Goal: Transaction & Acquisition: Purchase product/service

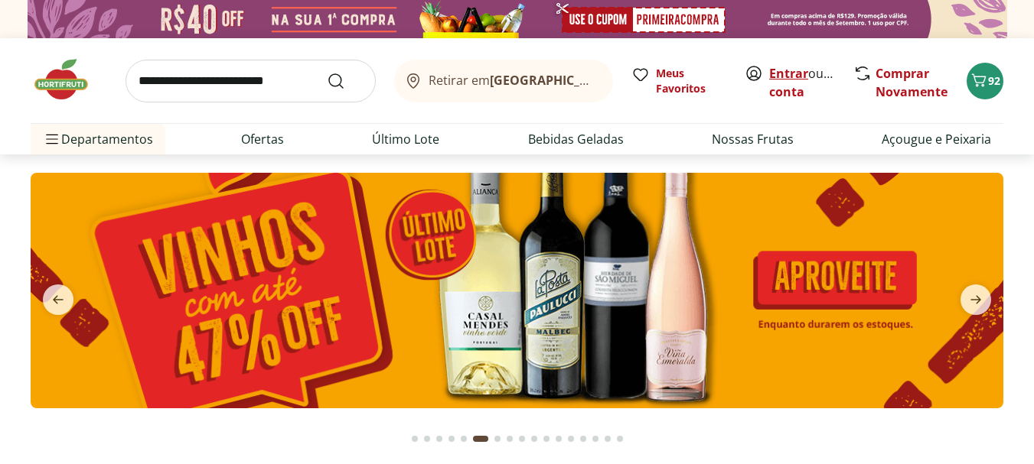
click at [797, 73] on link "Entrar" at bounding box center [788, 73] width 39 height 17
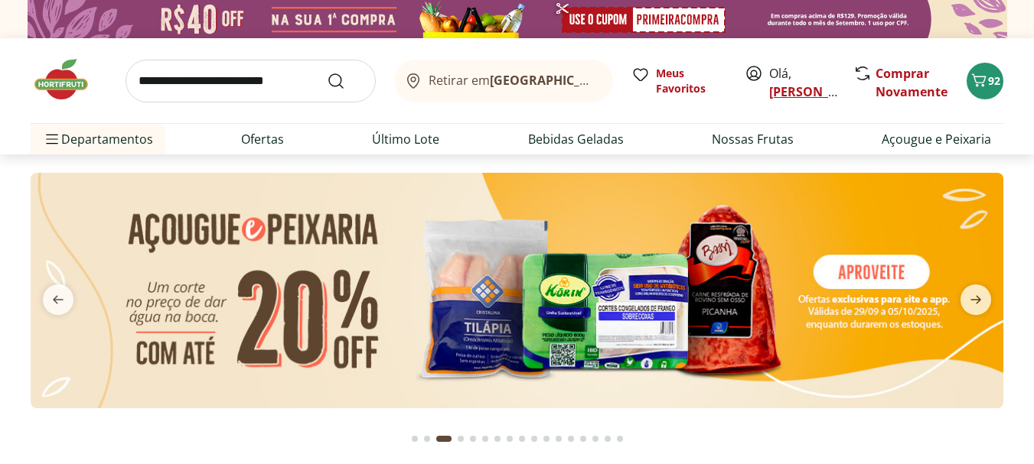
click at [784, 90] on link "[PERSON_NAME]" at bounding box center [818, 91] width 99 height 17
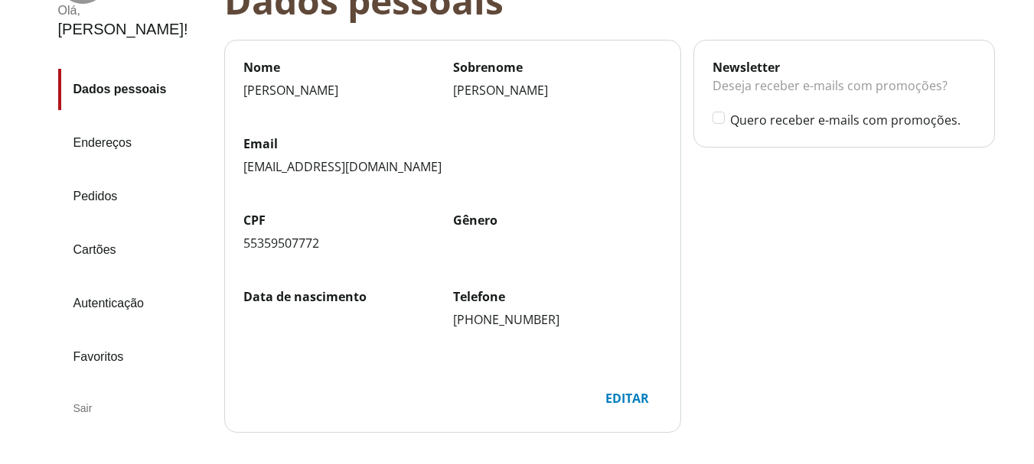
scroll to position [153, 0]
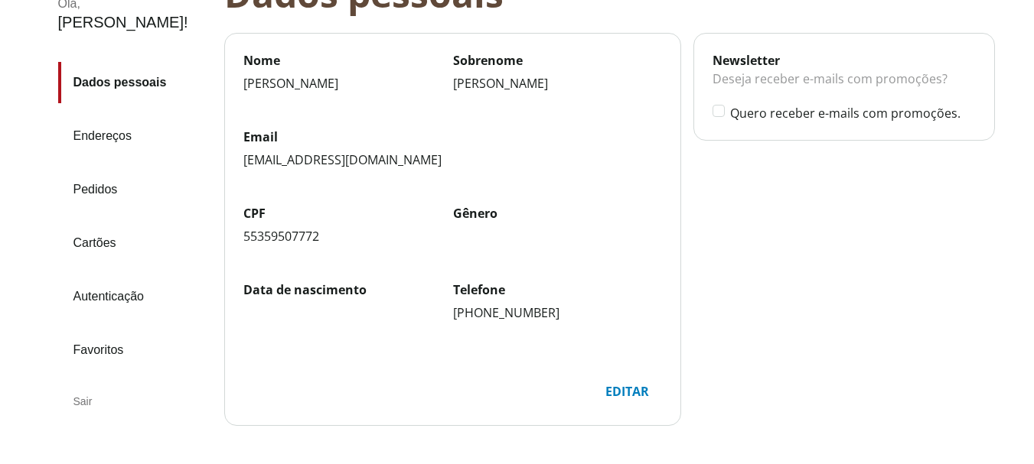
click at [102, 169] on link "Pedidos" at bounding box center [135, 189] width 154 height 41
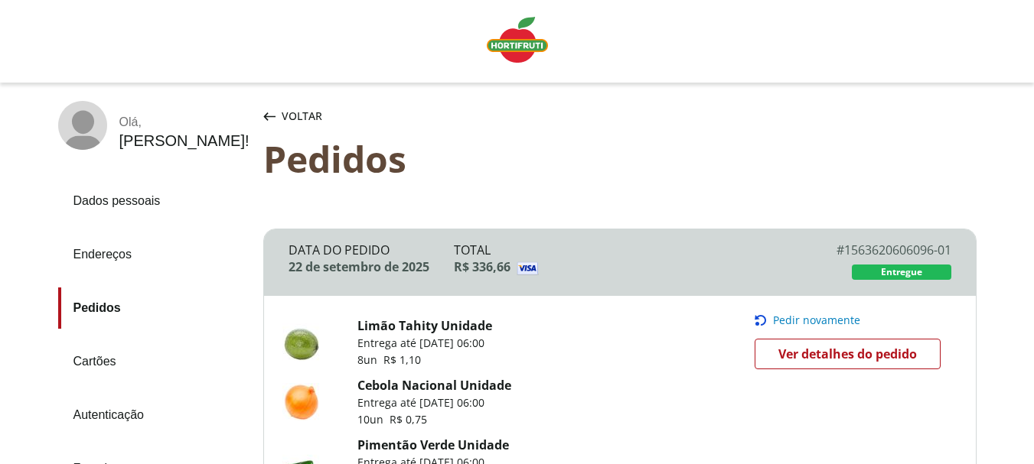
click at [805, 321] on span "Pedir novamente" at bounding box center [816, 320] width 87 height 12
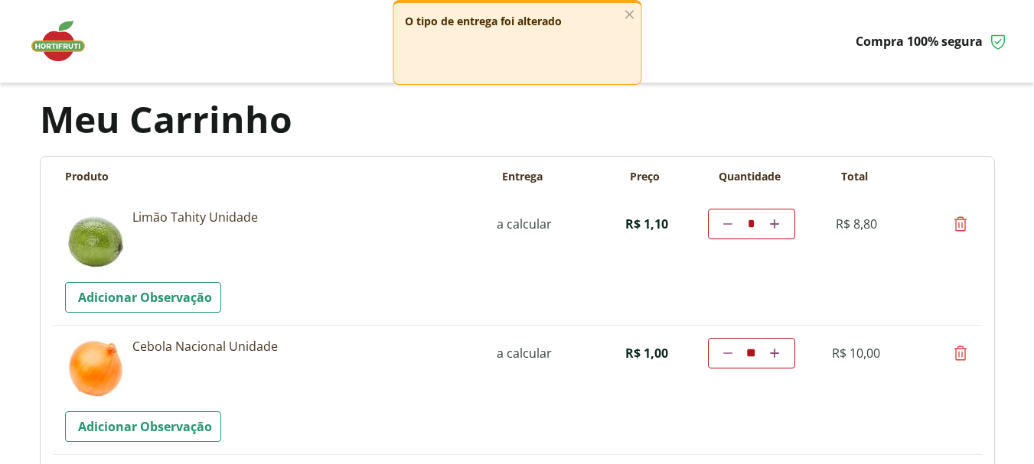
click at [757, 224] on input "*" at bounding box center [751, 224] width 24 height 15
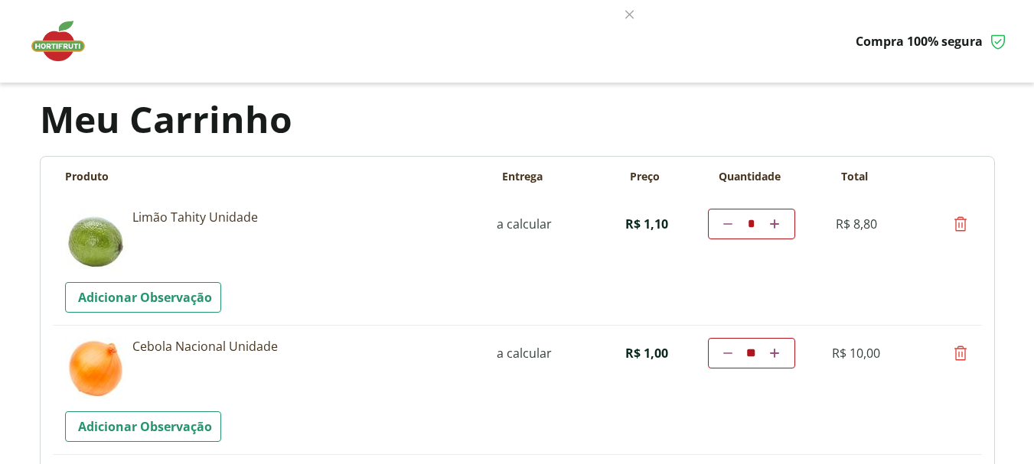
type input "*"
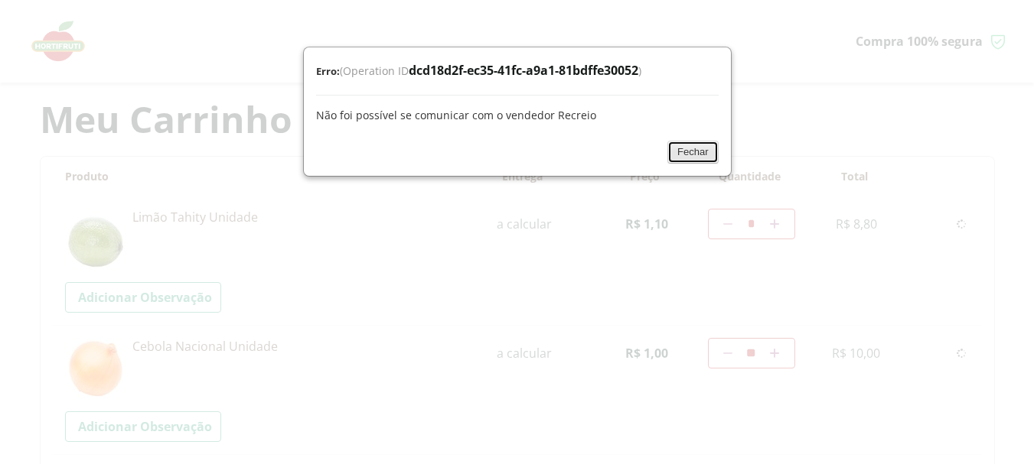
click at [692, 148] on button "Fechar" at bounding box center [692, 152] width 51 height 23
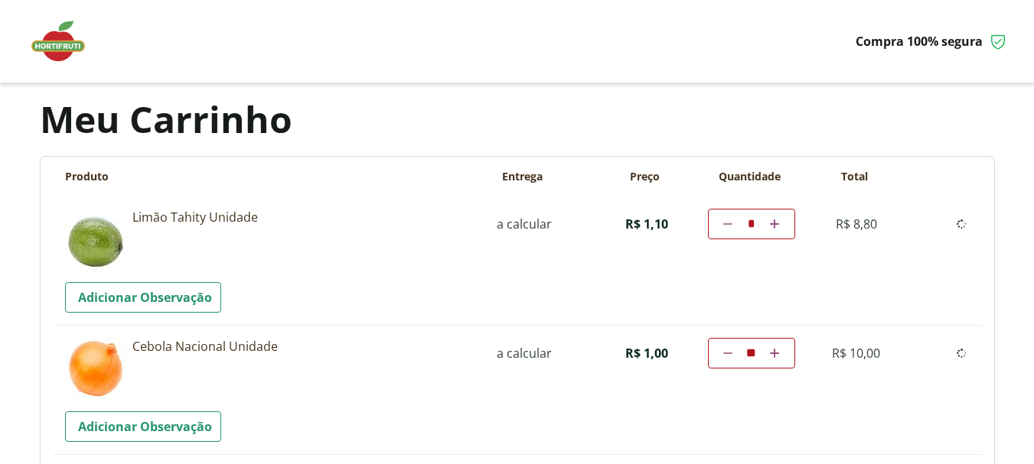
click at [979, 327] on tr "**********" at bounding box center [517, 389] width 929 height 129
drag, startPoint x: 979, startPoint y: 324, endPoint x: 973, endPoint y: 243, distance: 80.6
click at [976, 280] on tr "**********" at bounding box center [517, 261] width 929 height 129
drag, startPoint x: 948, startPoint y: 96, endPoint x: 636, endPoint y: 90, distance: 312.3
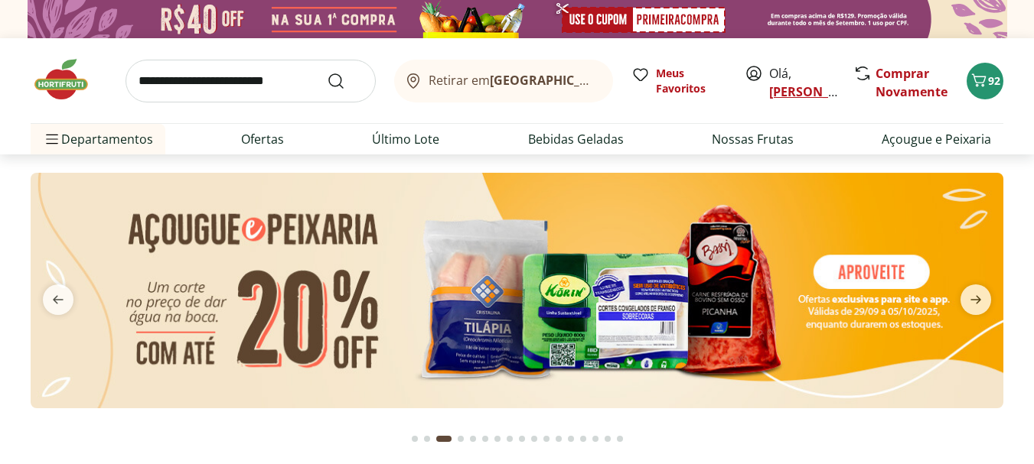
click at [789, 93] on link "[PERSON_NAME]" at bounding box center [818, 91] width 99 height 17
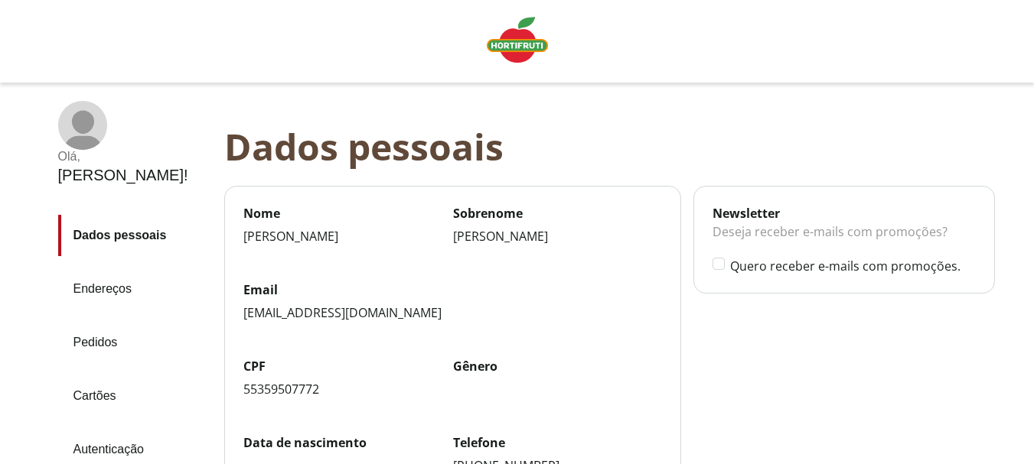
click at [96, 322] on link "Pedidos" at bounding box center [135, 342] width 154 height 41
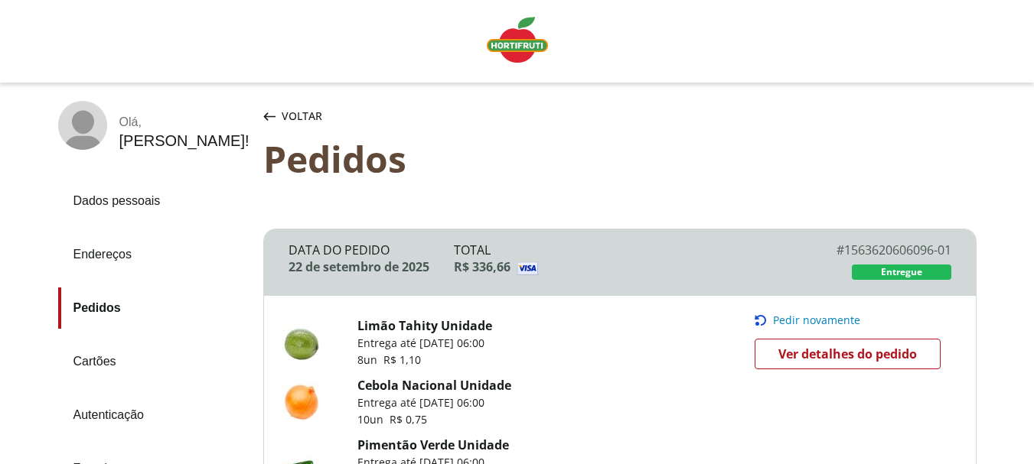
click at [787, 319] on span "Pedir novamente" at bounding box center [816, 320] width 87 height 12
click at [790, 318] on span "Pedir novamente" at bounding box center [816, 320] width 87 height 12
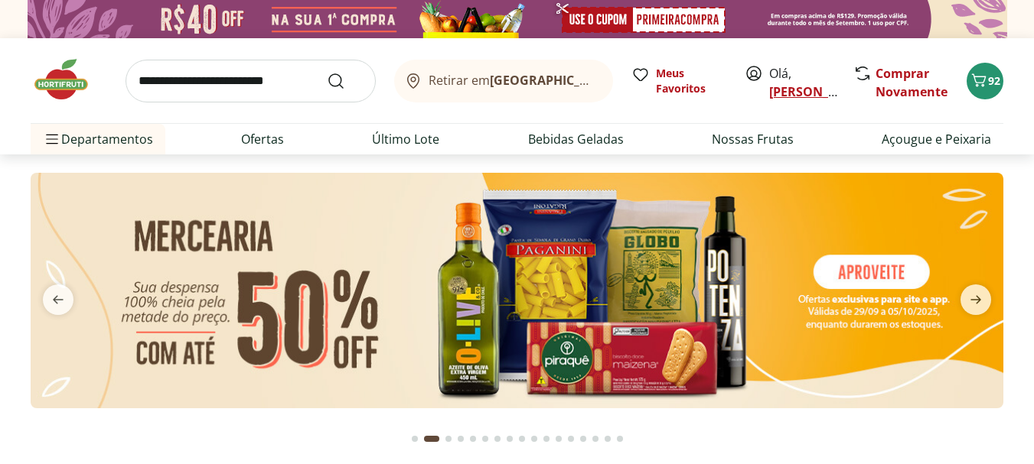
click at [789, 89] on link "[PERSON_NAME]" at bounding box center [818, 91] width 99 height 17
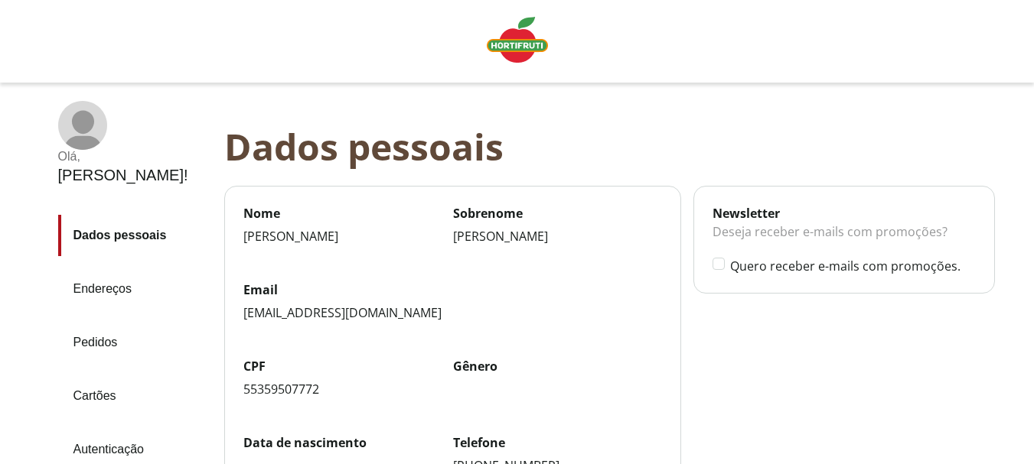
click at [102, 322] on link "Pedidos" at bounding box center [135, 342] width 154 height 41
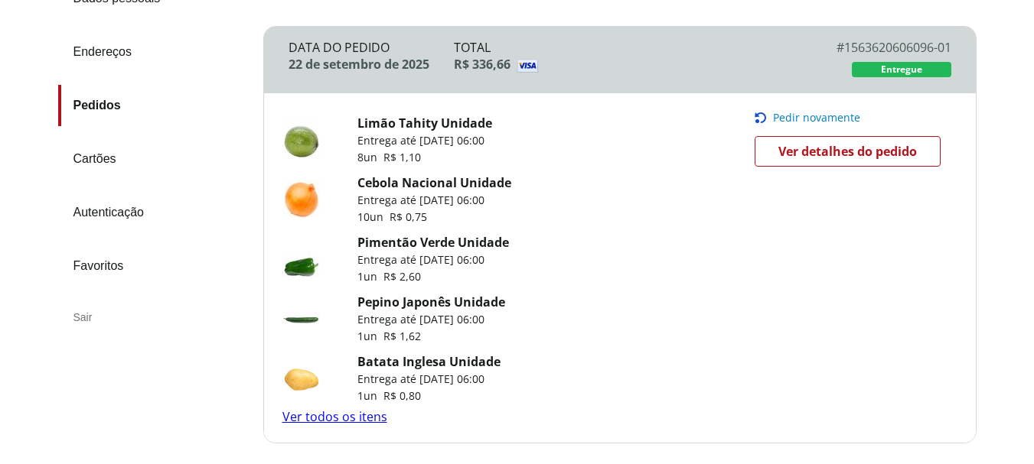
scroll to position [230, 0]
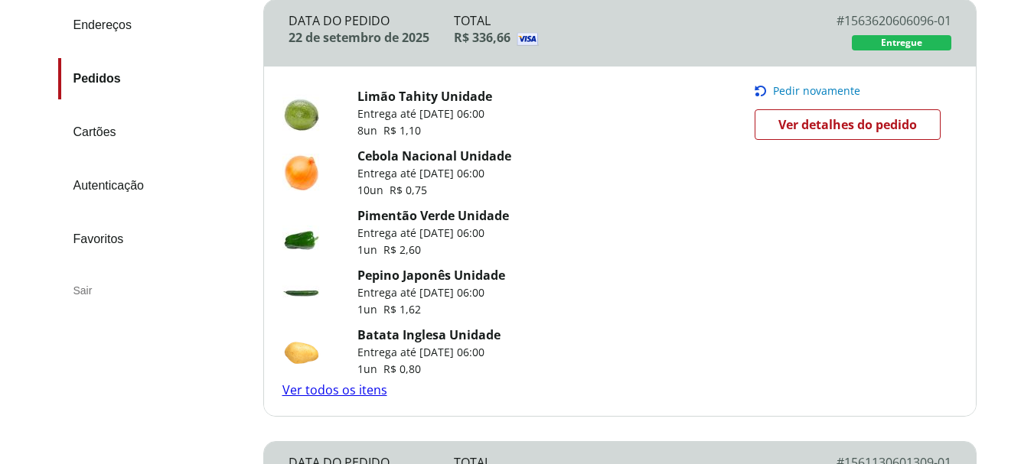
click at [809, 89] on span "Pedir novamente" at bounding box center [816, 91] width 87 height 12
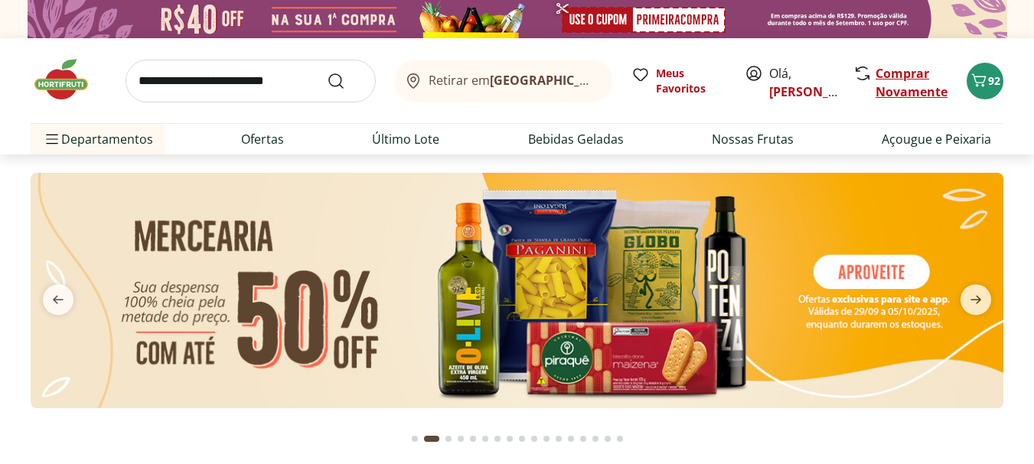
click at [893, 73] on link "Comprar Novamente" at bounding box center [911, 82] width 72 height 35
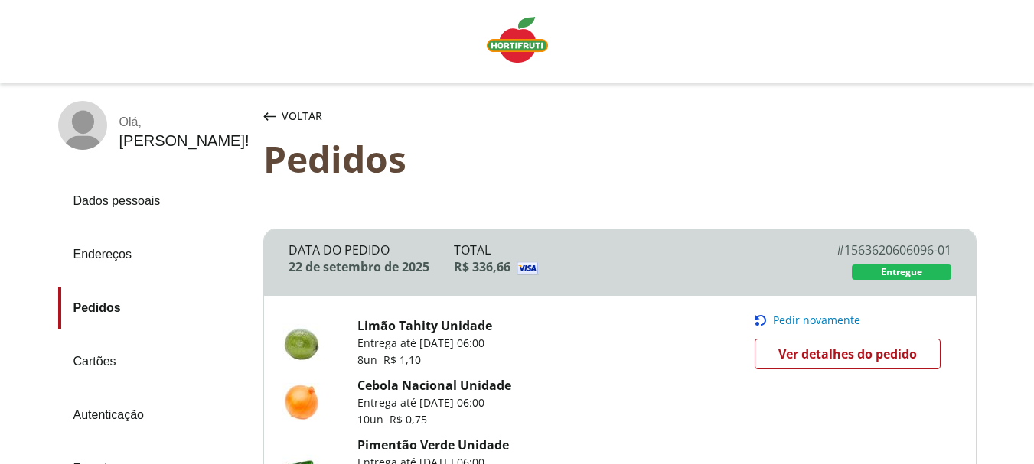
click at [812, 319] on span "Pedir novamente" at bounding box center [816, 320] width 87 height 12
click at [826, 321] on span "Pedir novamente" at bounding box center [816, 320] width 87 height 12
click at [811, 353] on span "Ver detalhes do pedido" at bounding box center [847, 354] width 138 height 23
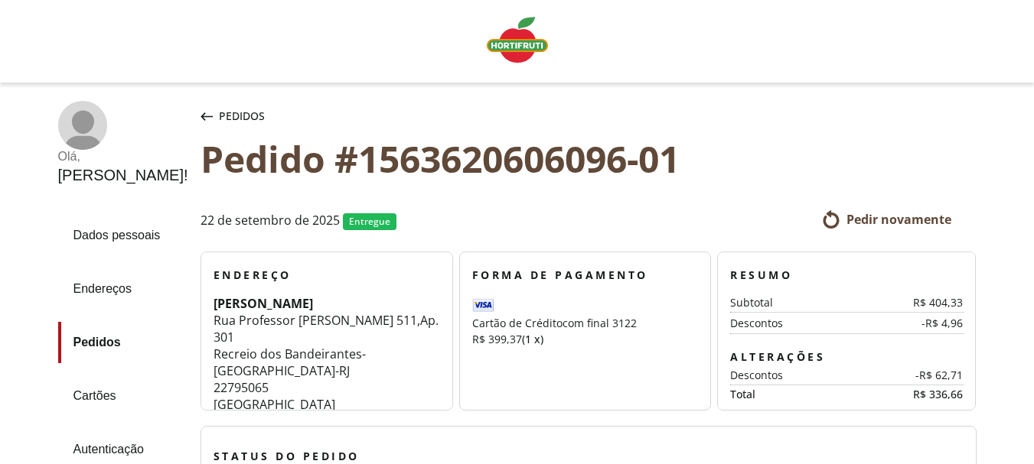
click at [872, 219] on span "Pedir novamente" at bounding box center [898, 219] width 105 height 17
click at [893, 220] on span "Pedir novamente" at bounding box center [898, 219] width 105 height 17
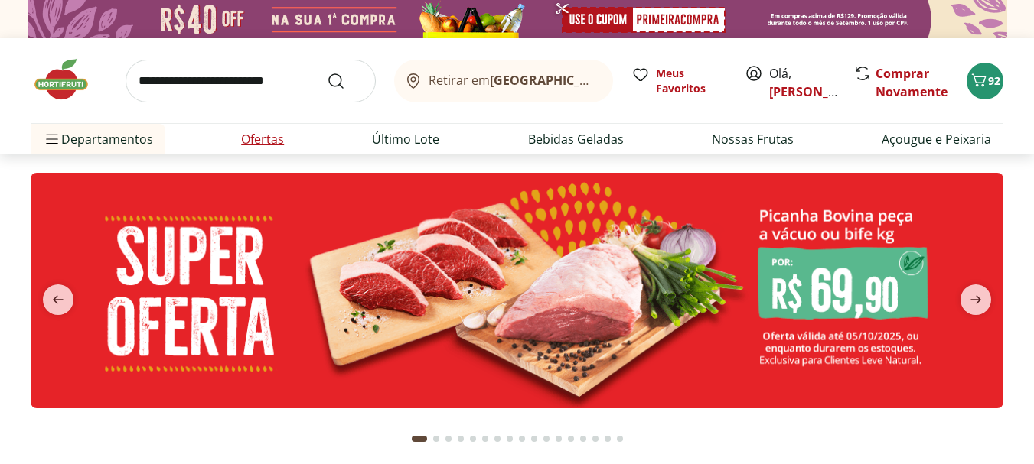
click at [266, 139] on link "Ofertas" at bounding box center [262, 139] width 43 height 18
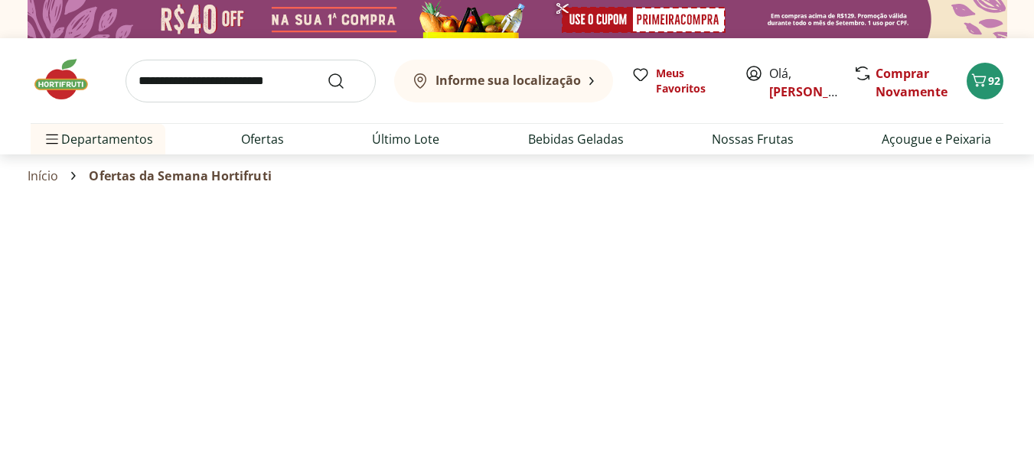
select select "**********"
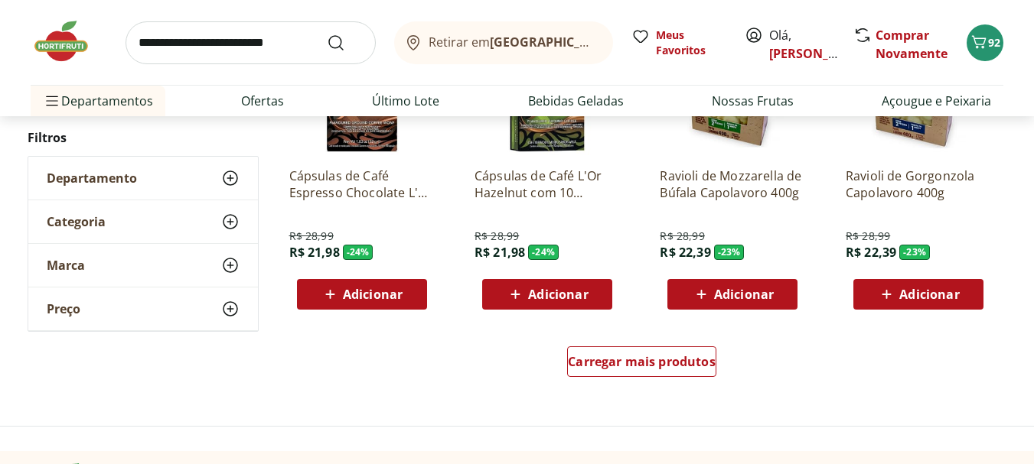
scroll to position [995, 0]
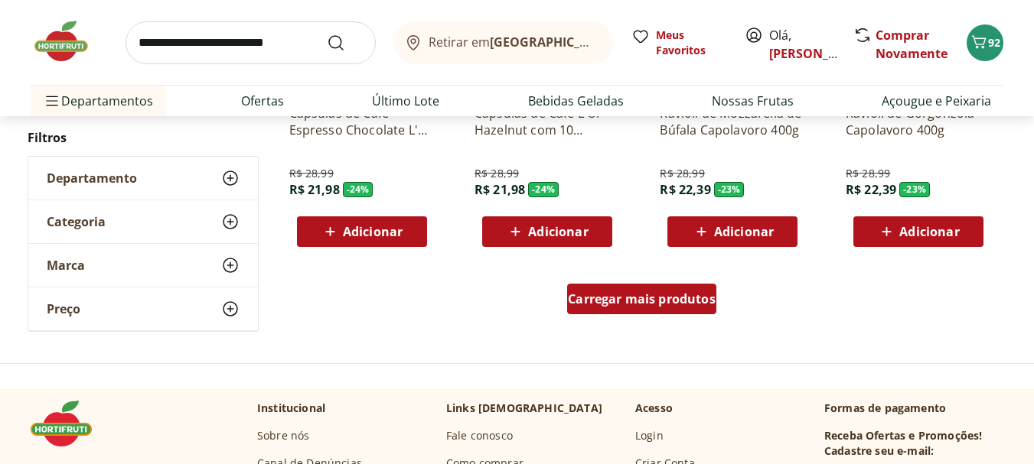
click at [633, 299] on span "Carregar mais produtos" at bounding box center [642, 299] width 148 height 12
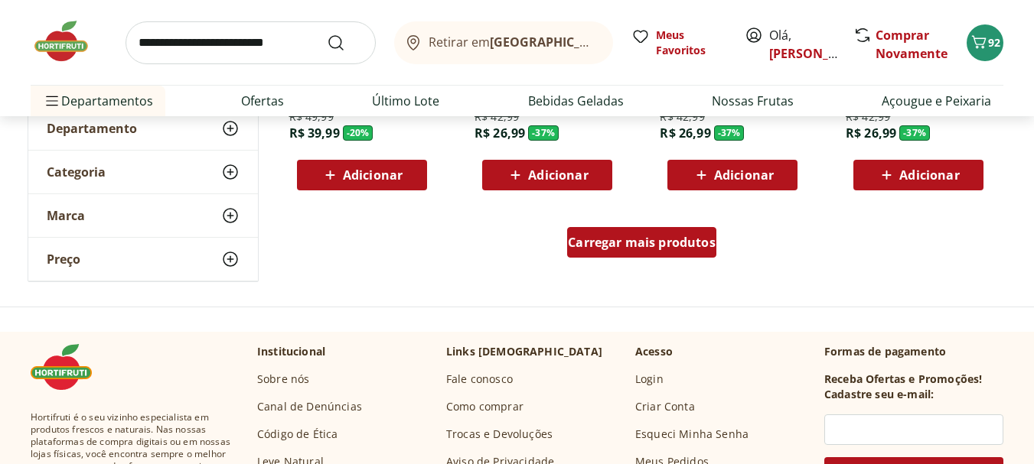
scroll to position [2066, 0]
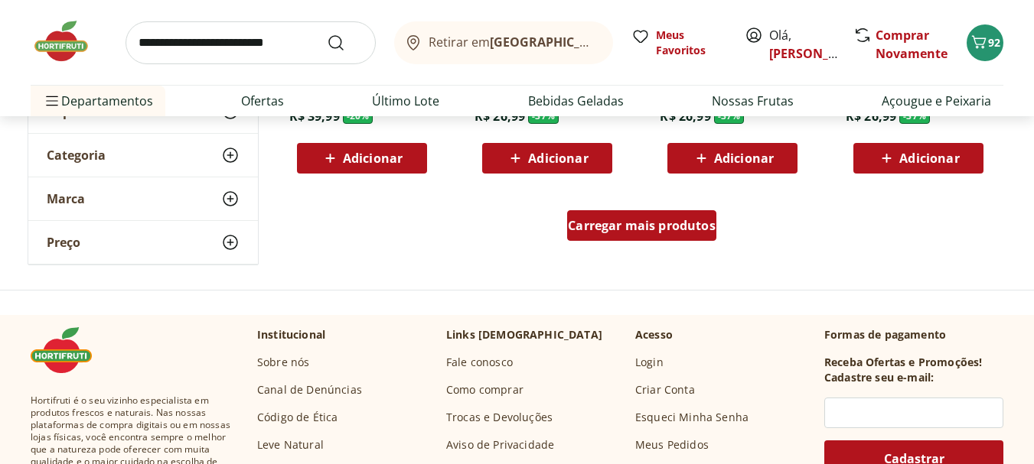
click at [643, 228] on span "Carregar mais produtos" at bounding box center [642, 226] width 148 height 12
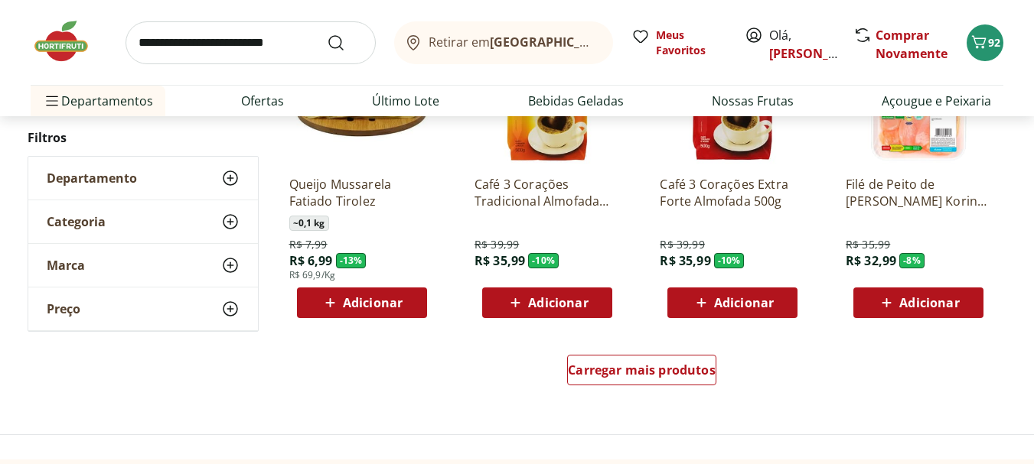
scroll to position [2984, 0]
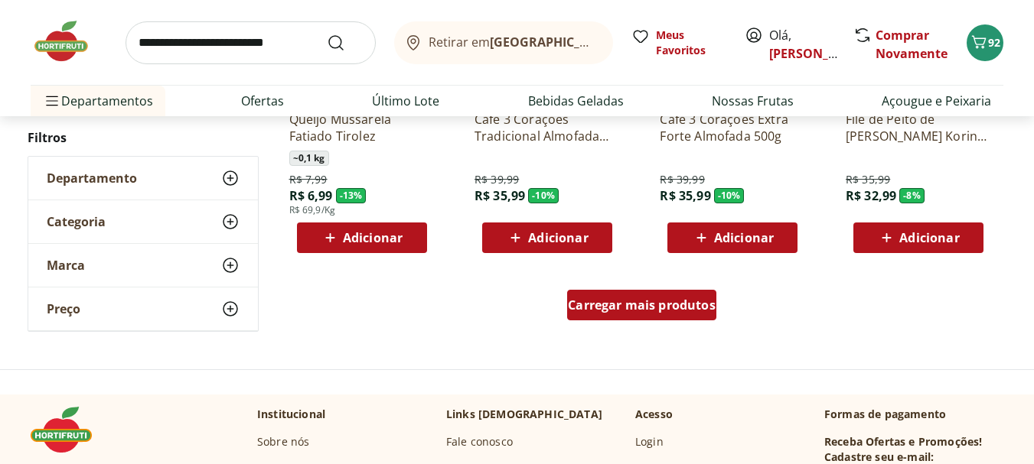
click at [634, 305] on span "Carregar mais produtos" at bounding box center [642, 305] width 148 height 12
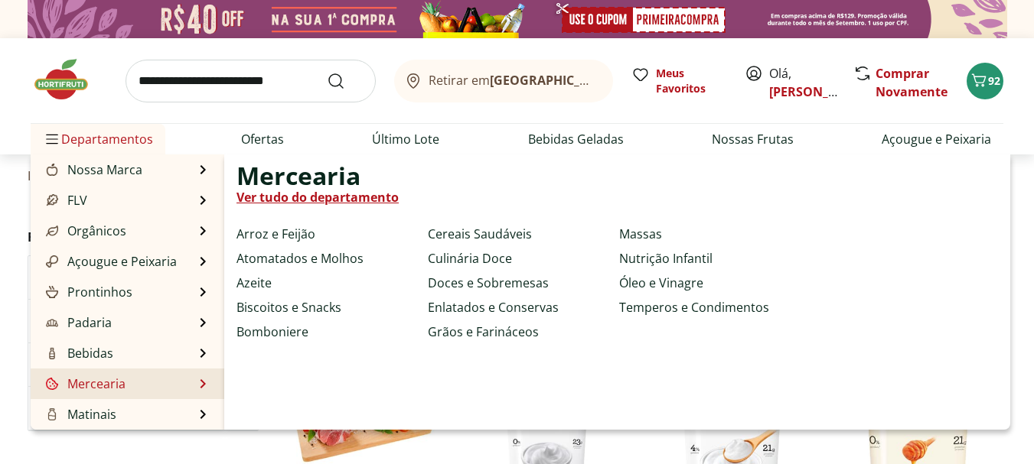
click at [99, 382] on link "Mercearia" at bounding box center [84, 384] width 83 height 18
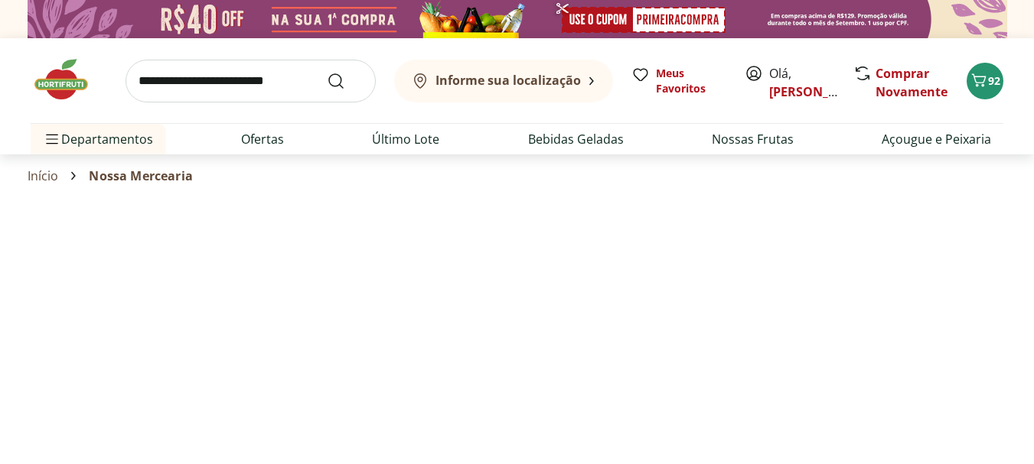
select select "**********"
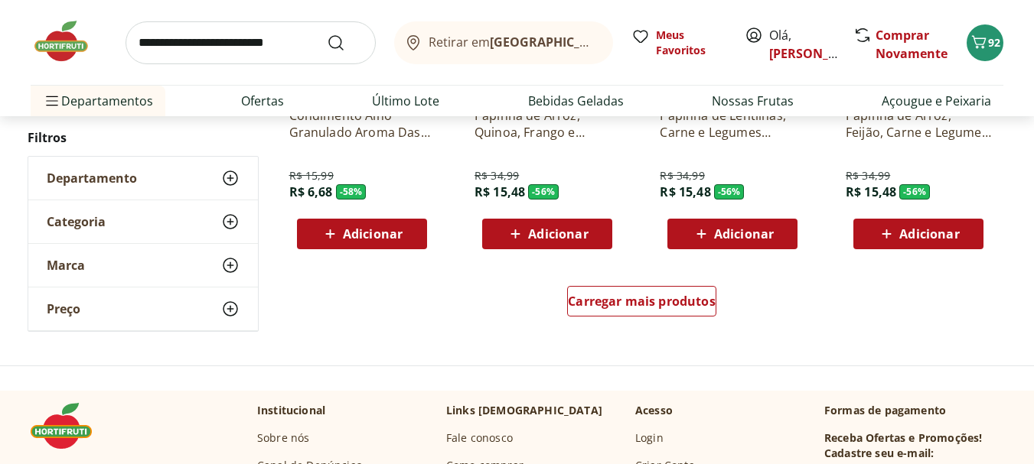
scroll to position [1071, 0]
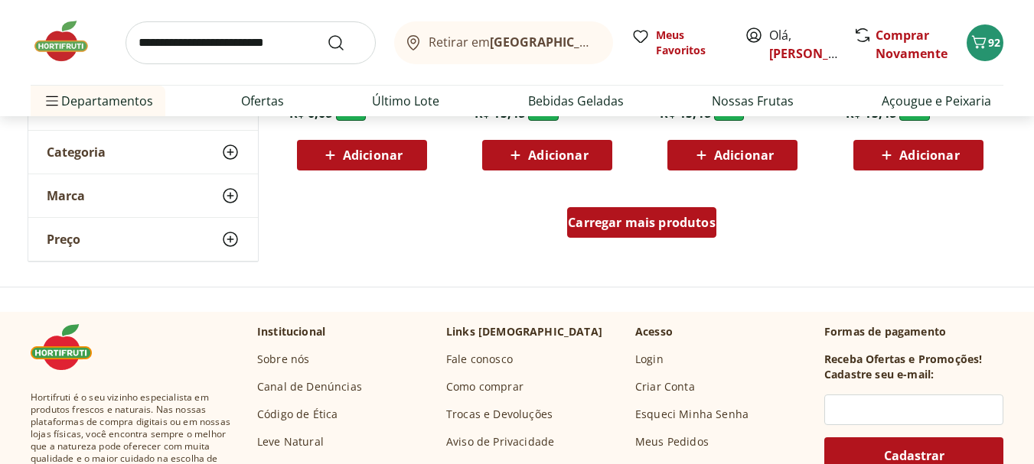
click at [633, 223] on span "Carregar mais produtos" at bounding box center [642, 223] width 148 height 12
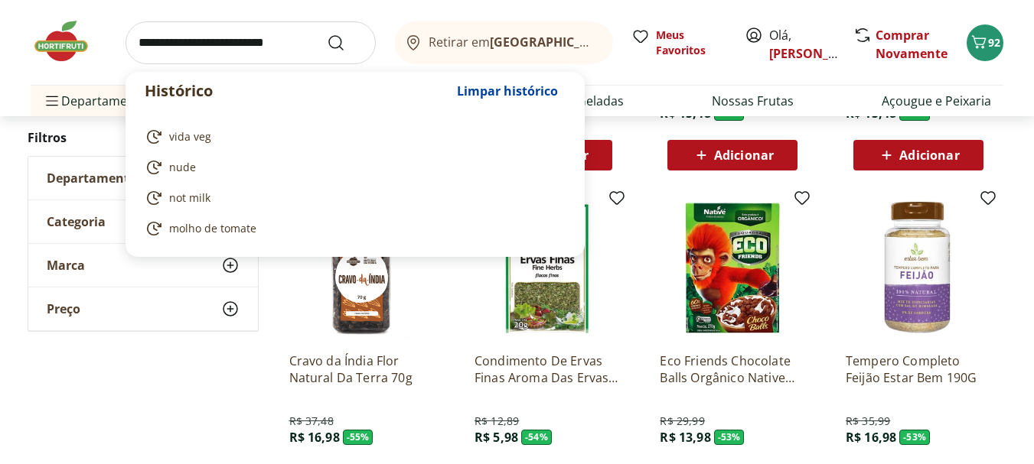
click at [230, 43] on input "search" at bounding box center [250, 42] width 250 height 43
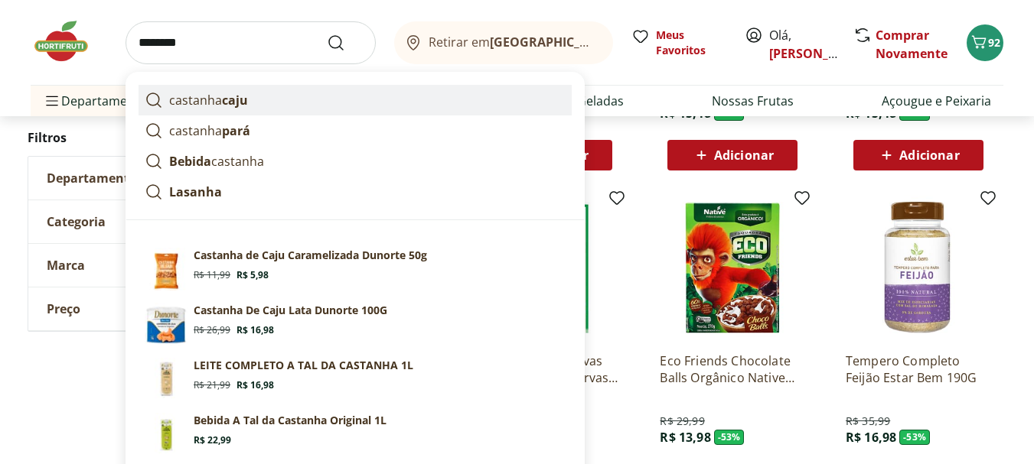
click at [237, 96] on strong "caju" at bounding box center [235, 100] width 26 height 17
type input "**********"
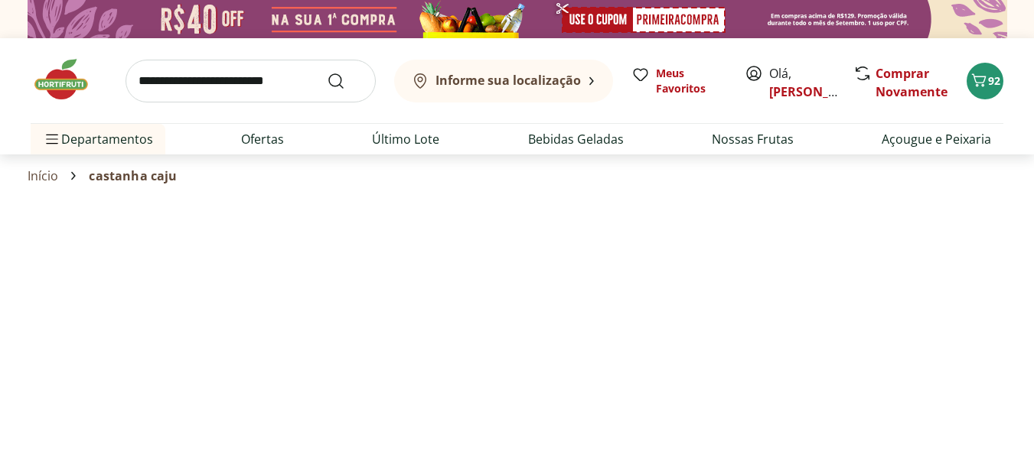
select select "**********"
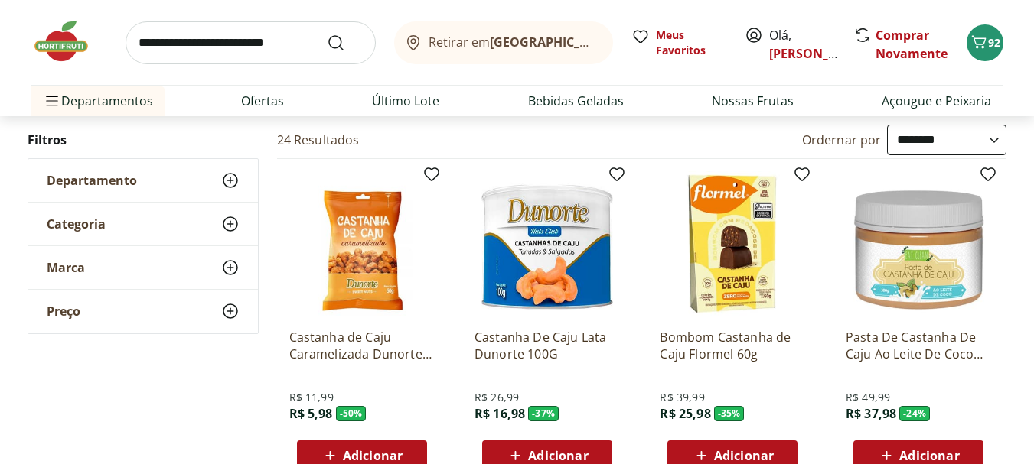
scroll to position [230, 0]
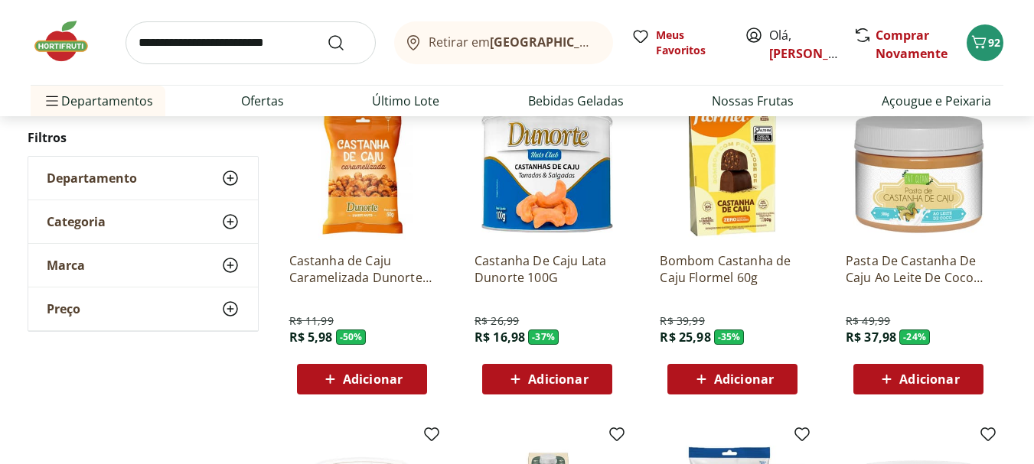
click at [556, 378] on span "Adicionar" at bounding box center [558, 379] width 60 height 12
click at [370, 377] on span "Adicionar" at bounding box center [373, 379] width 60 height 12
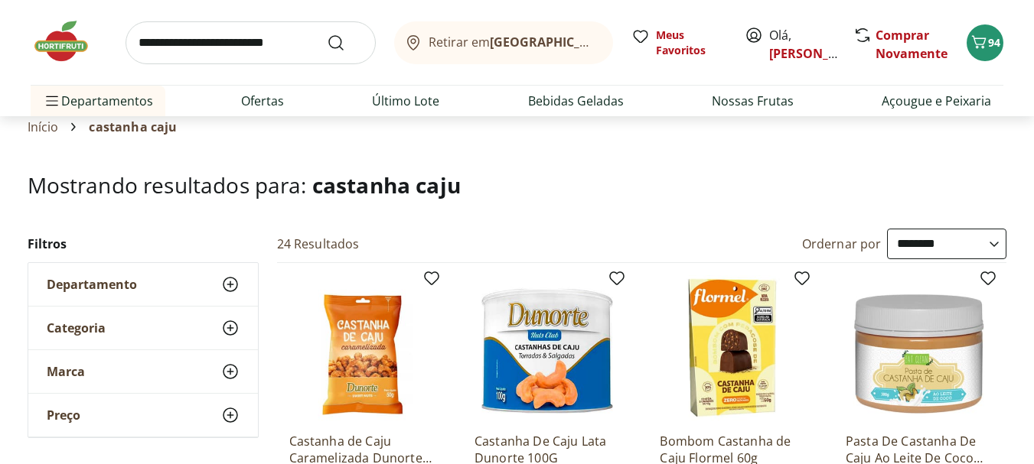
scroll to position [0, 0]
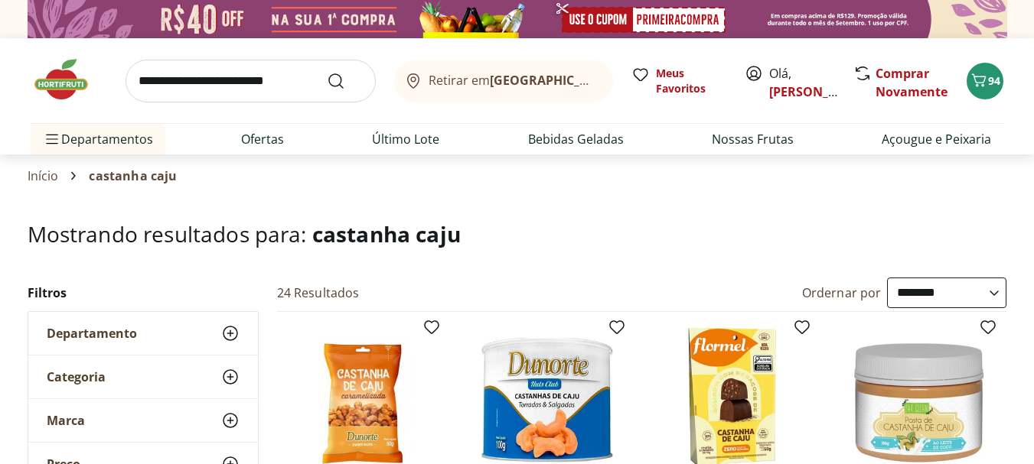
click at [230, 83] on input "search" at bounding box center [250, 81] width 250 height 43
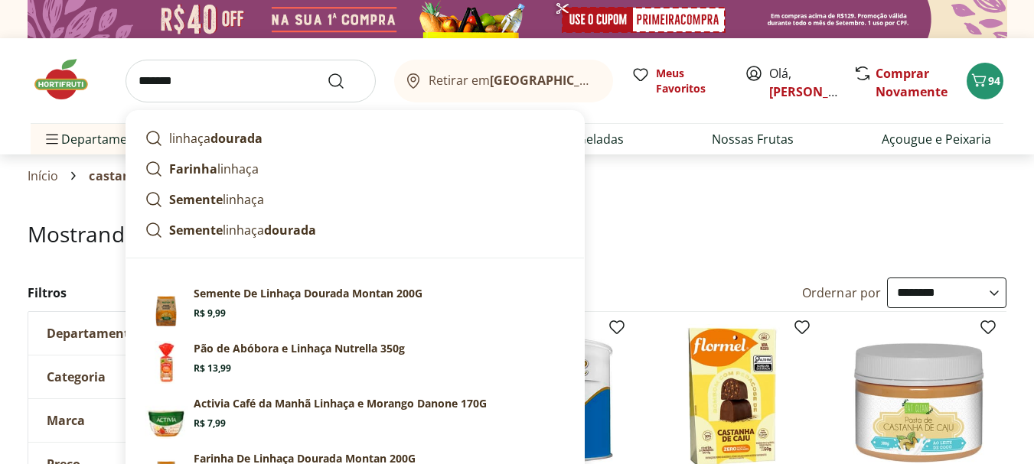
type input "*******"
click at [327, 72] on button "Submit Search" at bounding box center [345, 81] width 37 height 18
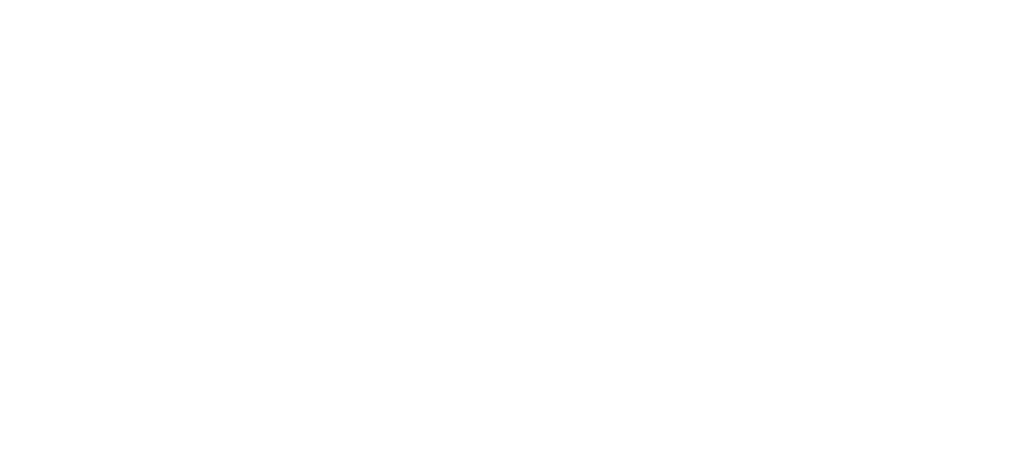
select select "**********"
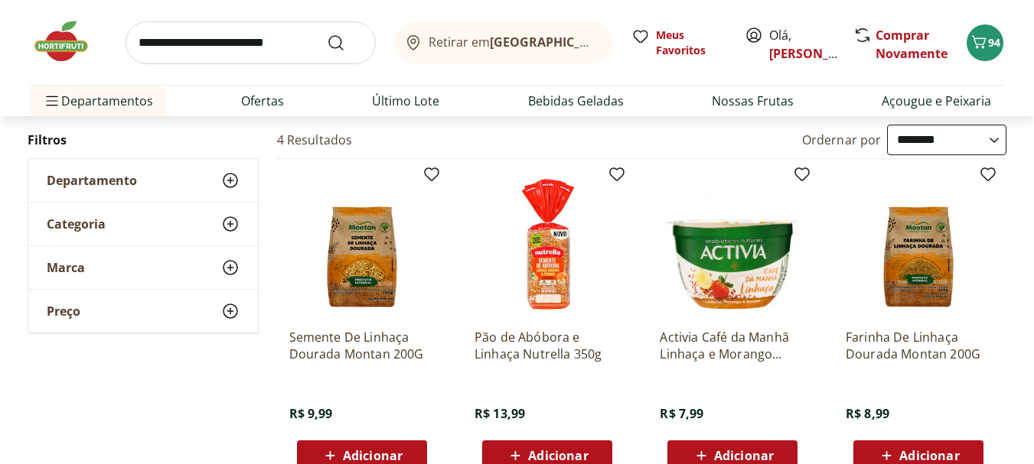
scroll to position [230, 0]
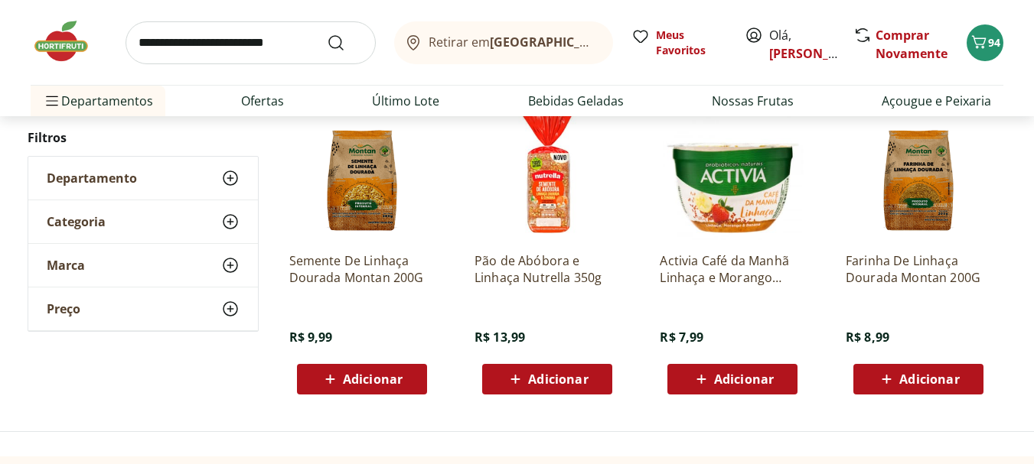
click at [363, 376] on span "Adicionar" at bounding box center [373, 379] width 60 height 12
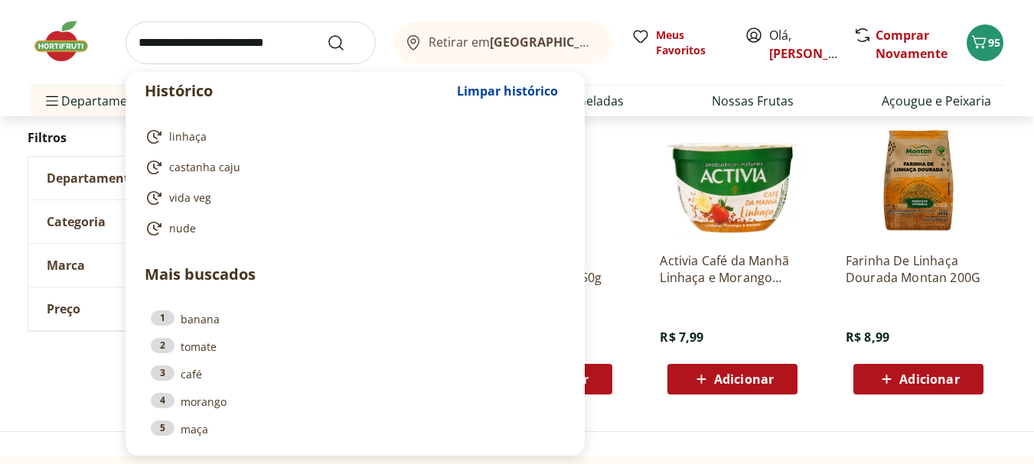
click at [236, 40] on input "search" at bounding box center [250, 42] width 250 height 43
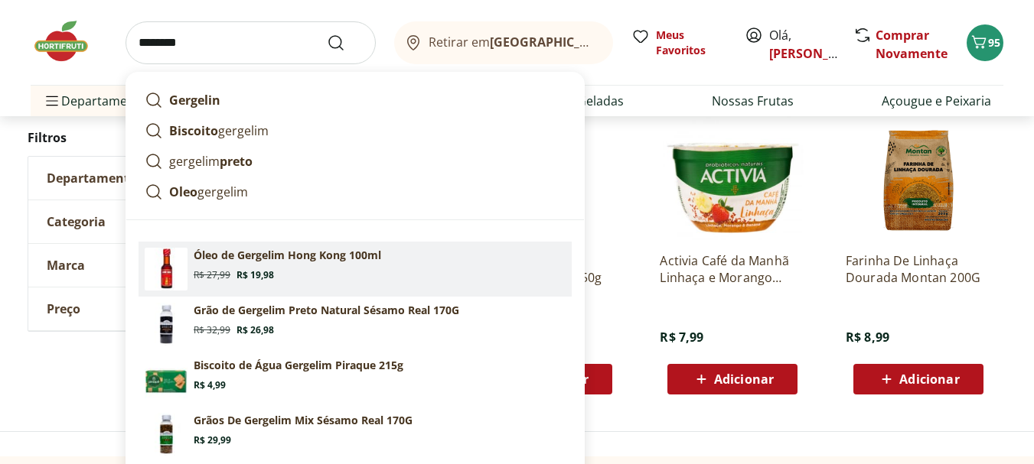
click at [214, 254] on p "Óleo de Gergelim Hong Kong 100ml" at bounding box center [287, 255] width 187 height 15
type input "**********"
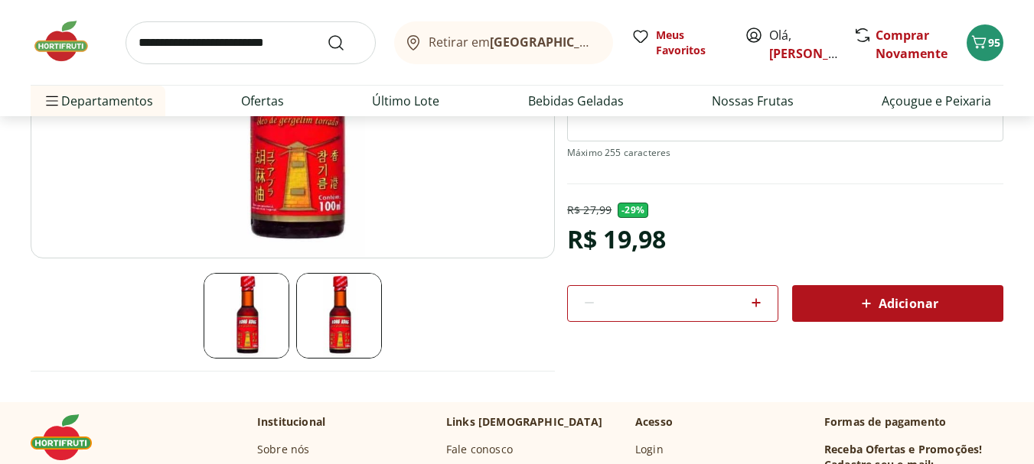
scroll to position [383, 0]
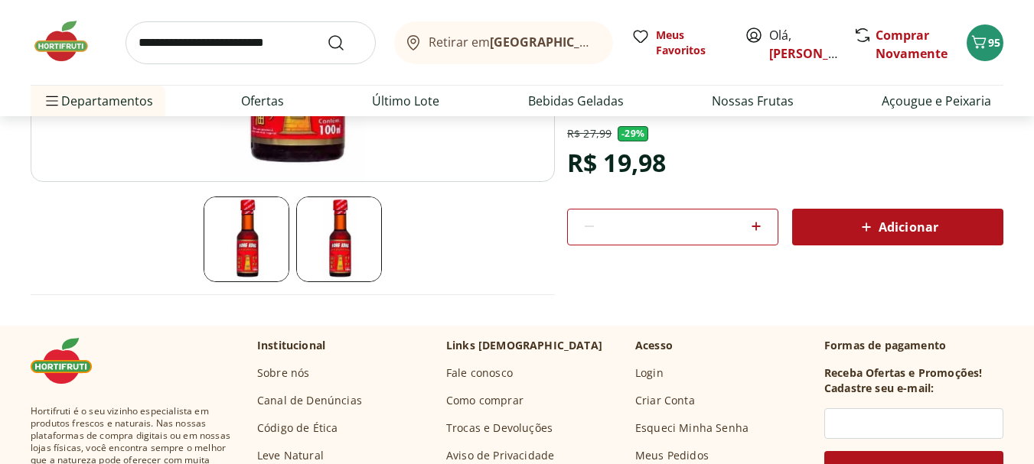
click at [894, 227] on span "Adicionar" at bounding box center [897, 227] width 81 height 18
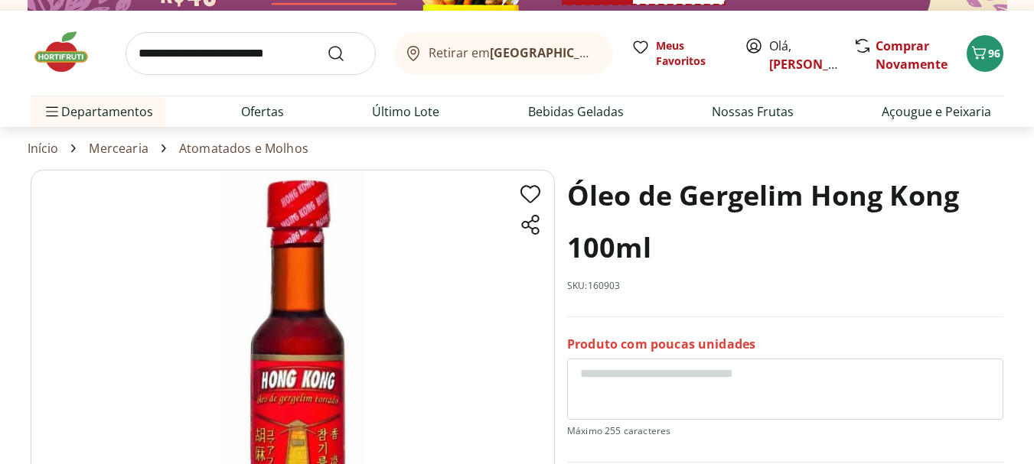
scroll to position [0, 0]
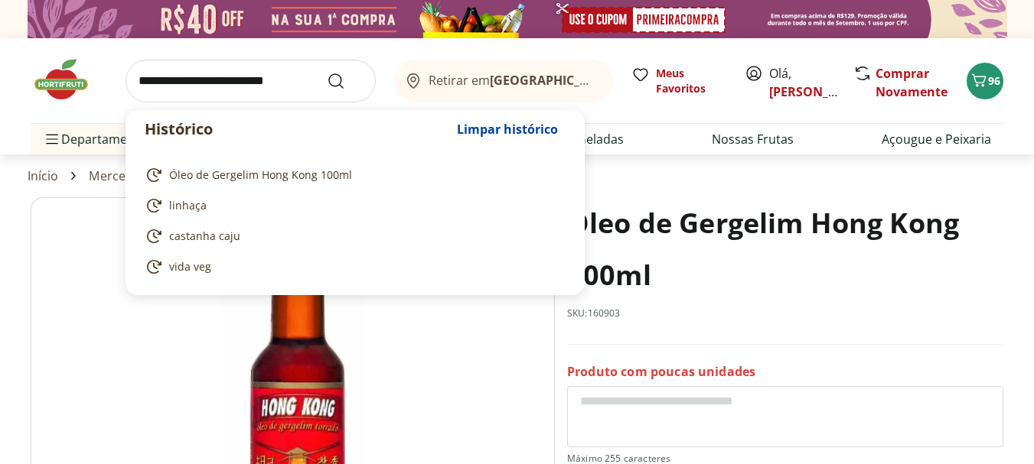
click at [191, 78] on input "search" at bounding box center [250, 81] width 250 height 43
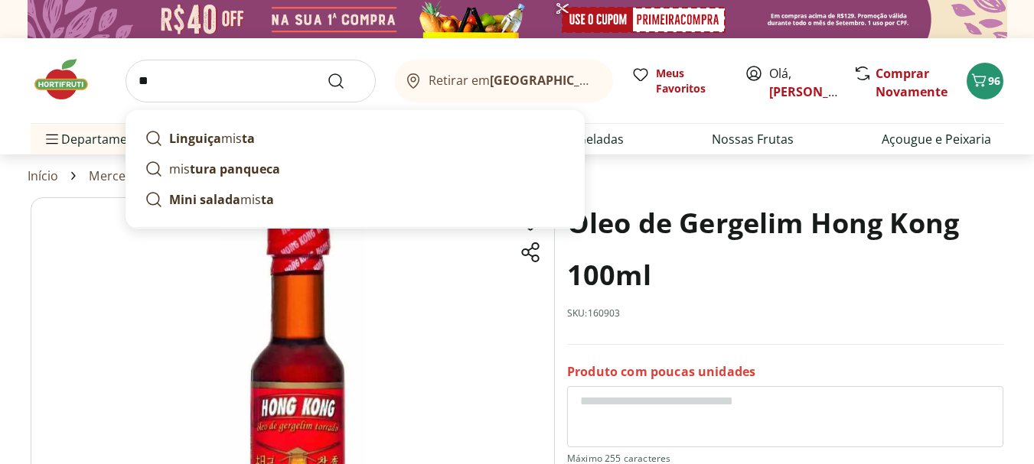
type input "*"
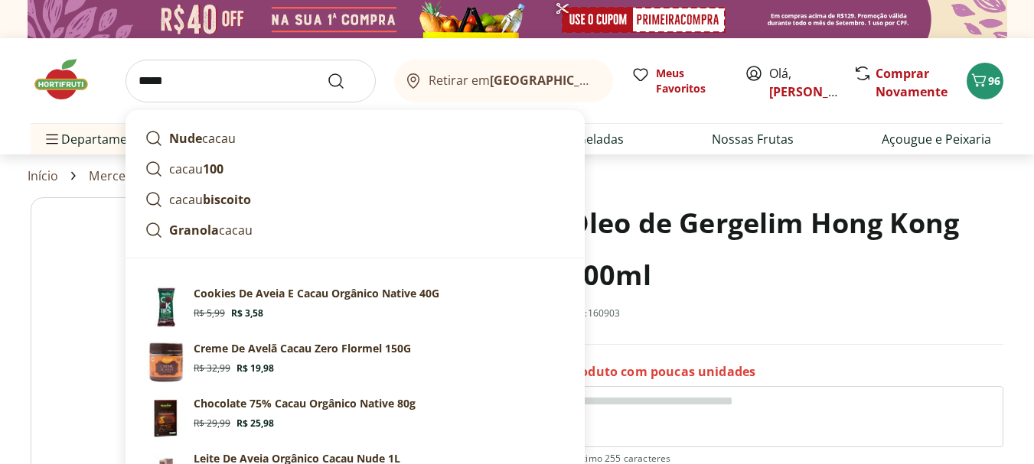
type input "*****"
click at [327, 72] on button "Submit Search" at bounding box center [345, 81] width 37 height 18
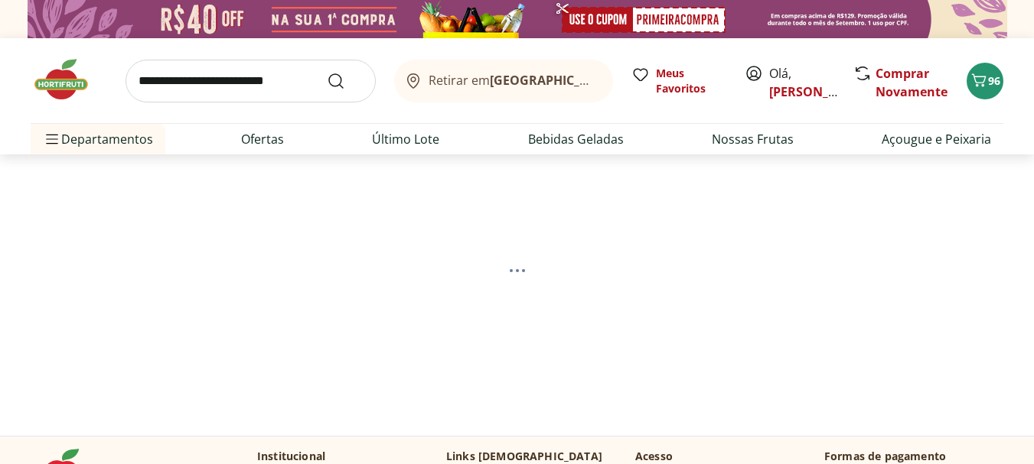
select select "**********"
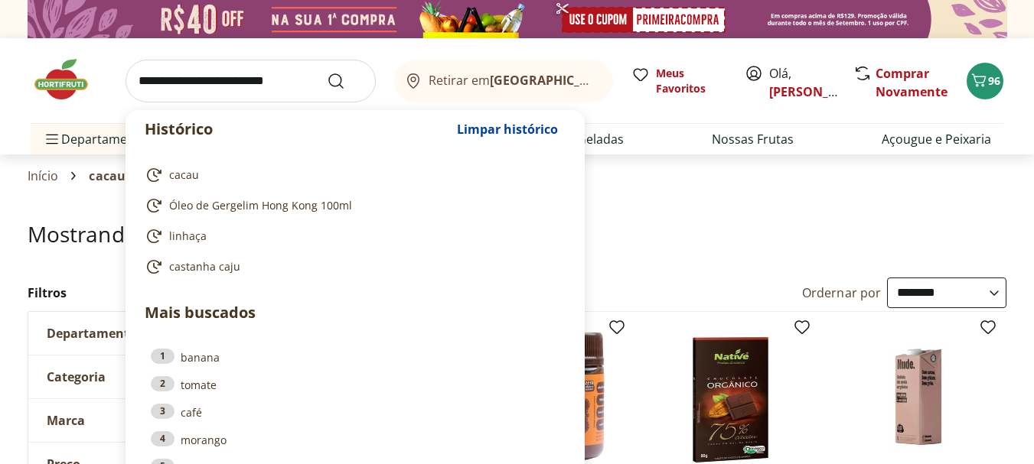
click at [200, 79] on input "search" at bounding box center [250, 81] width 250 height 43
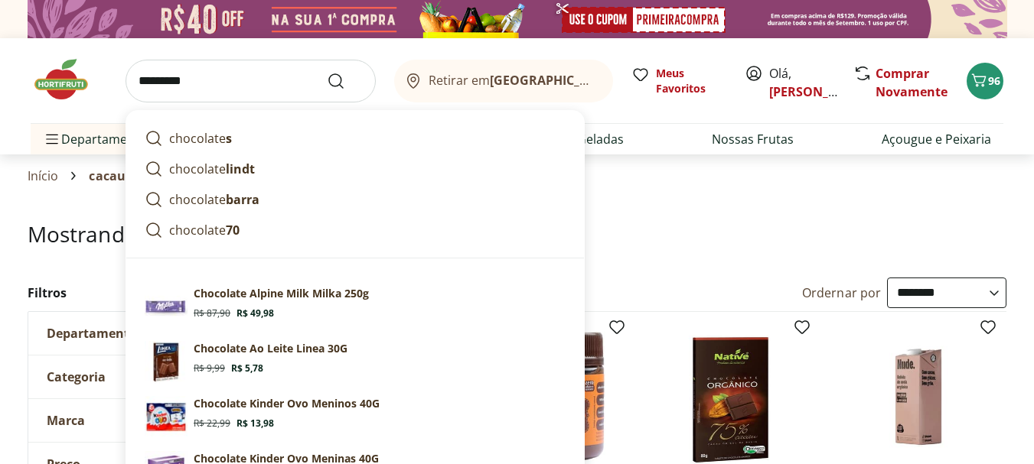
type input "*********"
click at [327, 72] on button "Submit Search" at bounding box center [345, 81] width 37 height 18
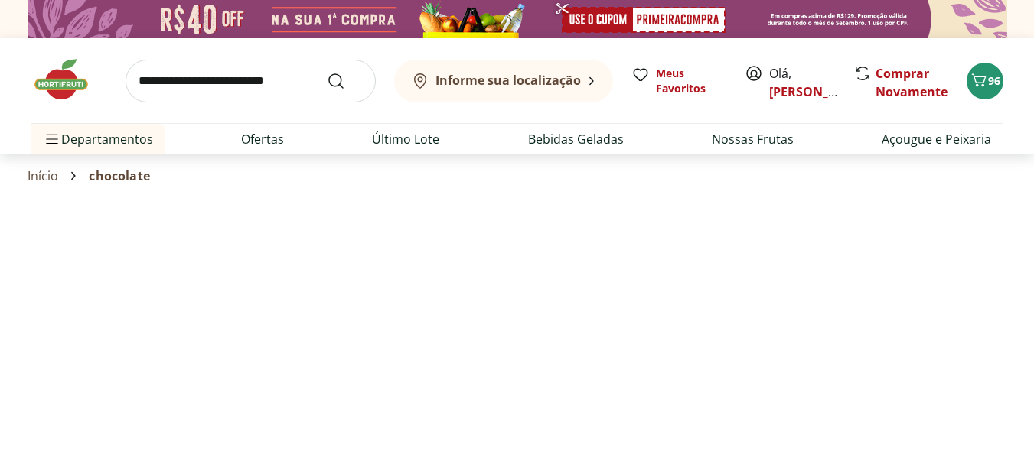
select select "**********"
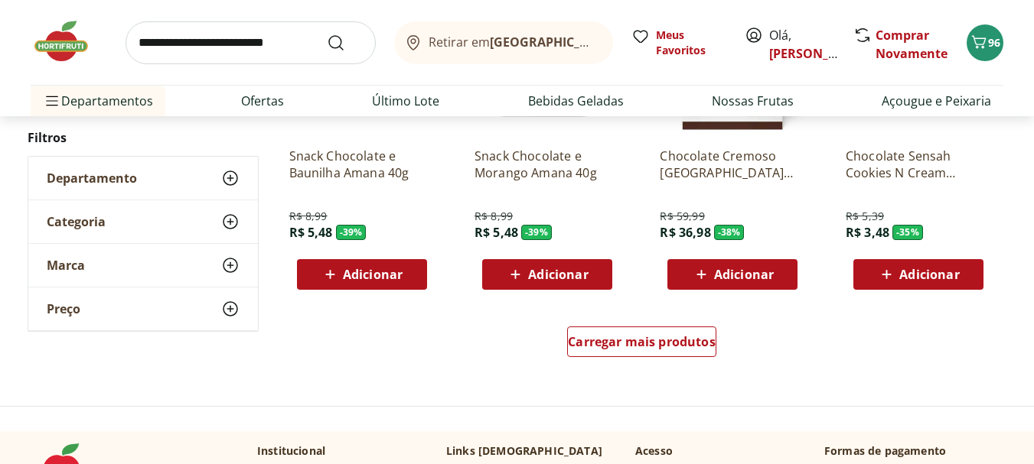
scroll to position [1071, 0]
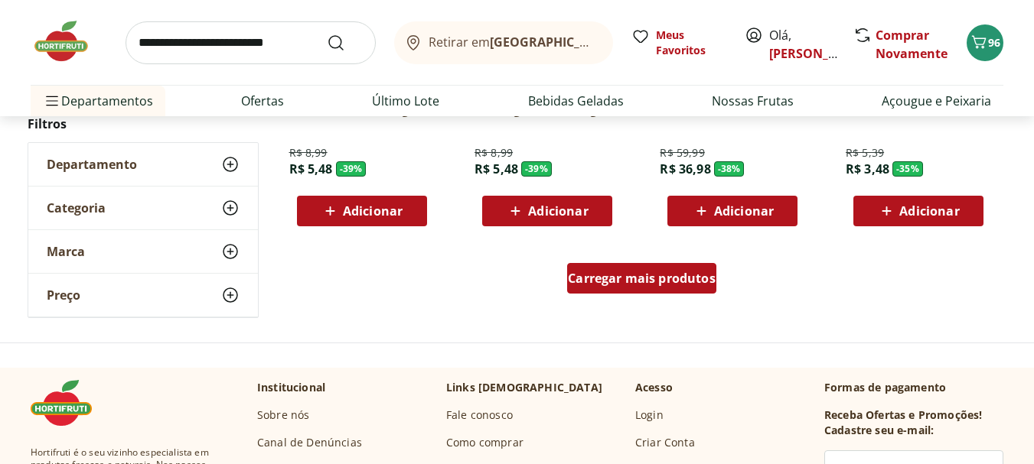
click at [599, 279] on span "Carregar mais produtos" at bounding box center [642, 278] width 148 height 12
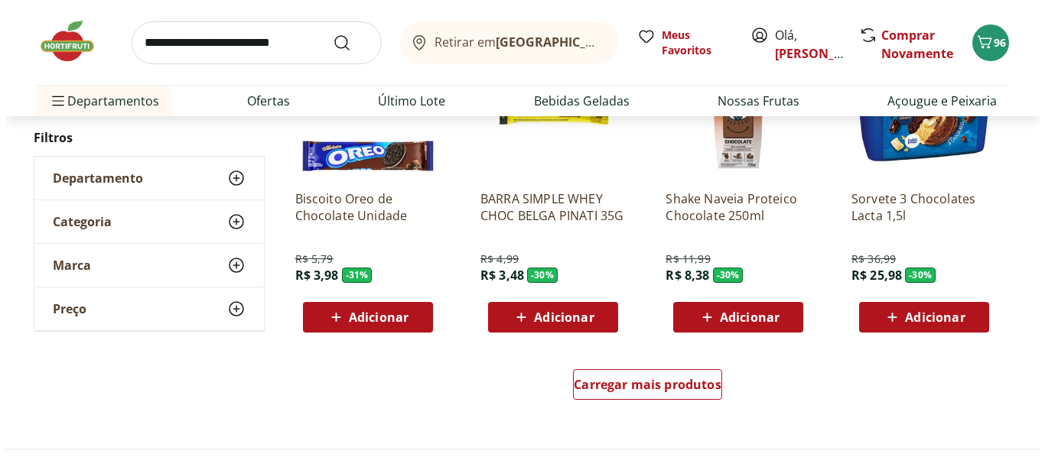
scroll to position [1989, 0]
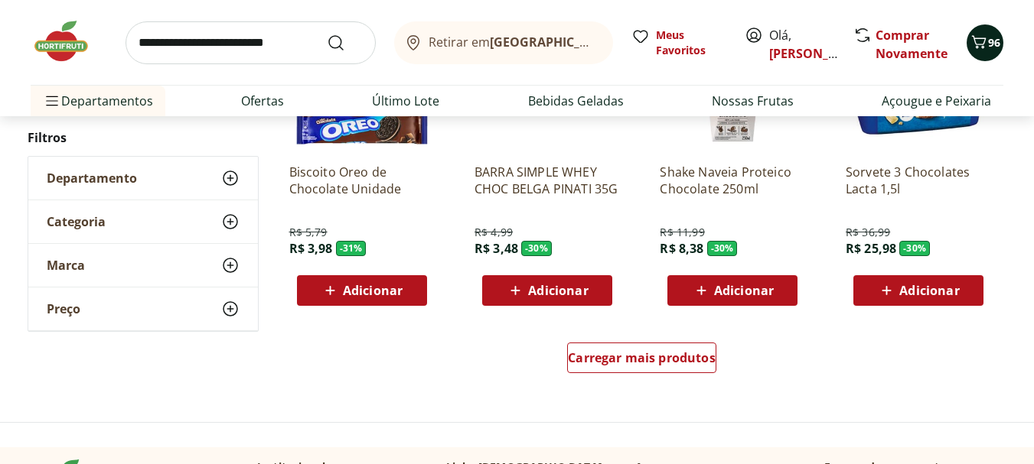
click at [988, 41] on span "96" at bounding box center [994, 42] width 12 height 15
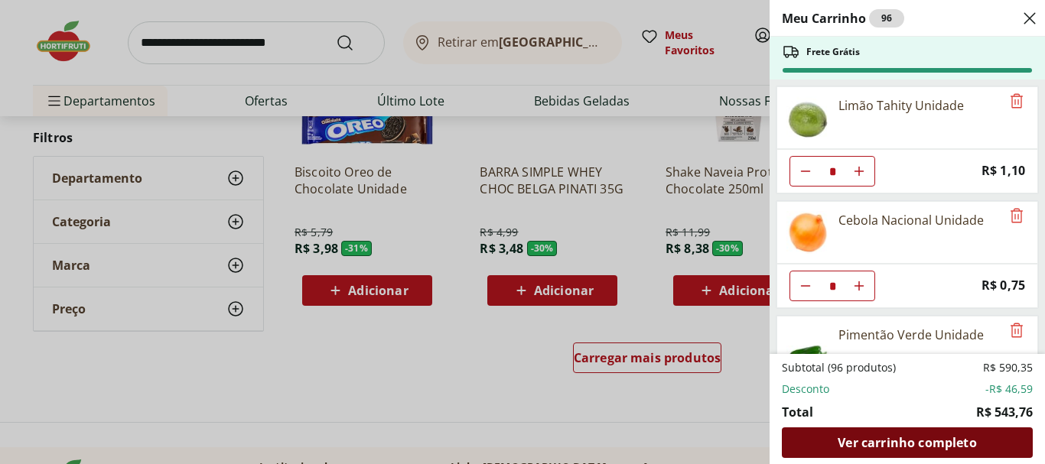
click at [927, 439] on span "Ver carrinho completo" at bounding box center [907, 443] width 138 height 12
